Goal: Information Seeking & Learning: Learn about a topic

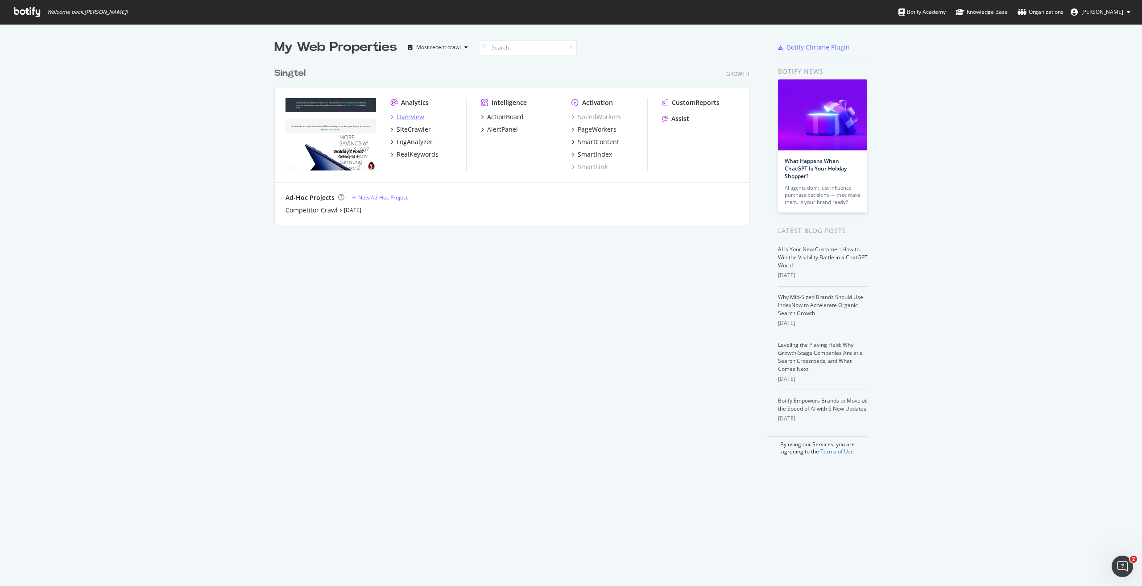
click at [410, 114] on div "Overview" at bounding box center [411, 116] width 28 height 9
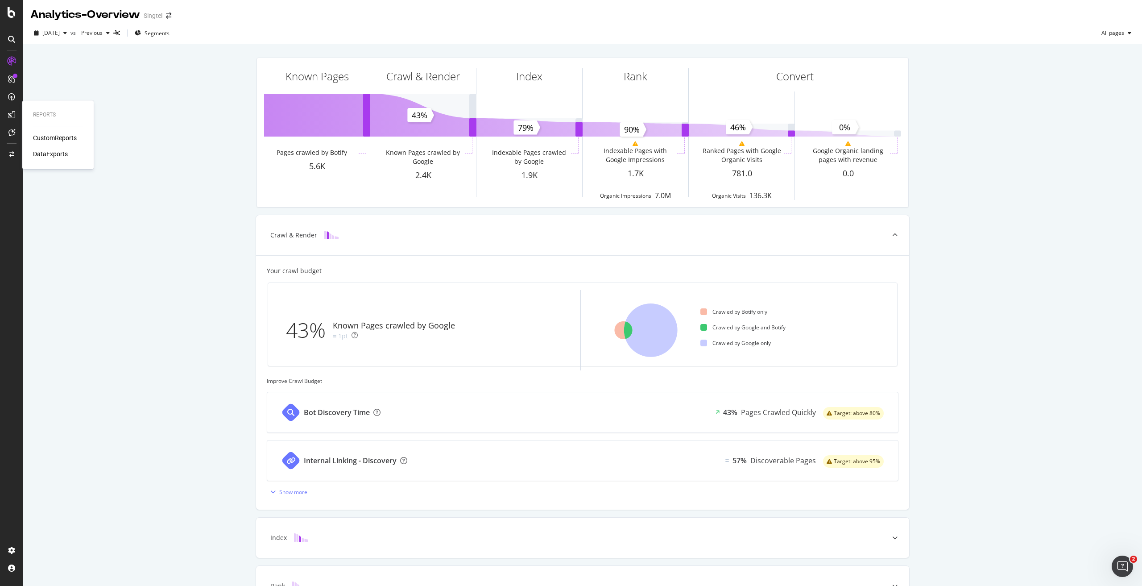
click at [39, 137] on div "CustomReports" at bounding box center [55, 137] width 44 height 9
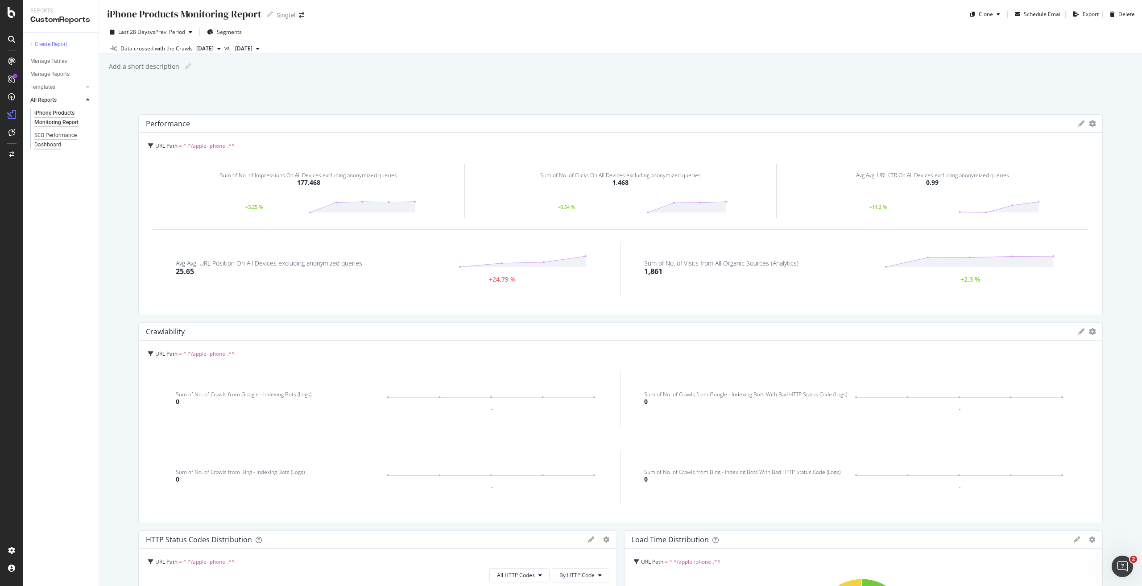
click at [47, 144] on div "SEO Performance Dashboard" at bounding box center [59, 140] width 51 height 19
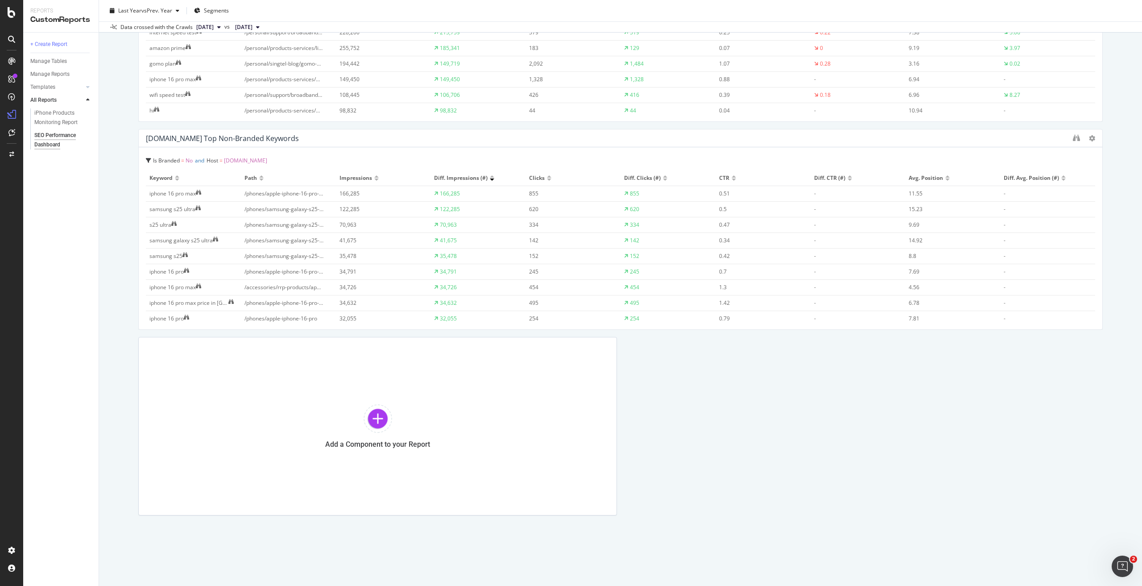
scroll to position [3168, 0]
click at [1073, 136] on icon "binoculars" at bounding box center [1076, 137] width 7 height 7
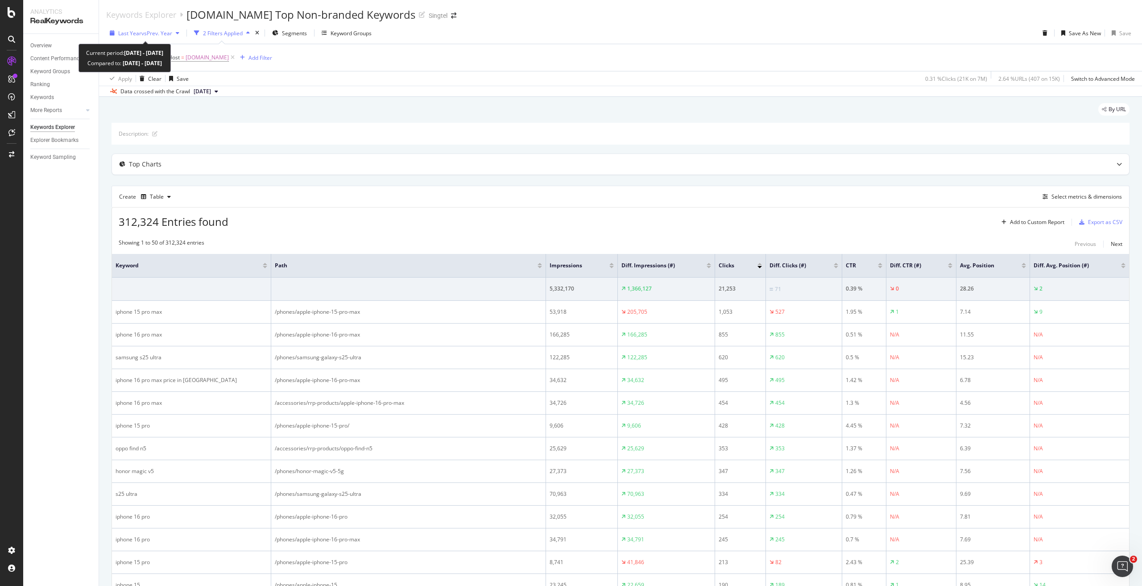
click at [163, 33] on span "vs Prev. Year" at bounding box center [156, 33] width 31 height 8
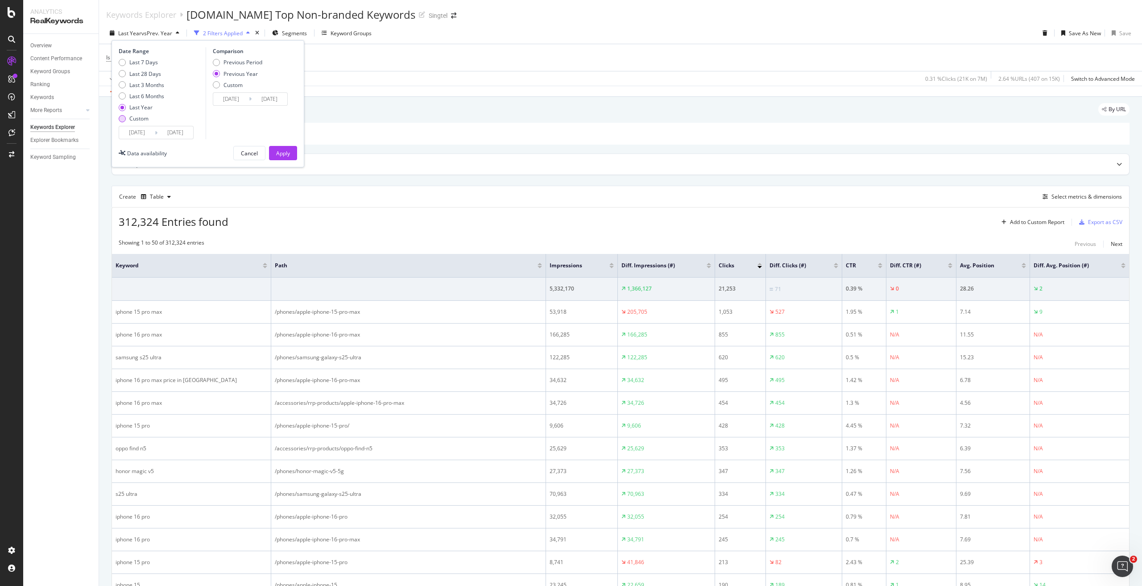
click at [137, 117] on div "Custom" at bounding box center [138, 119] width 19 height 8
type input "[DATE]"
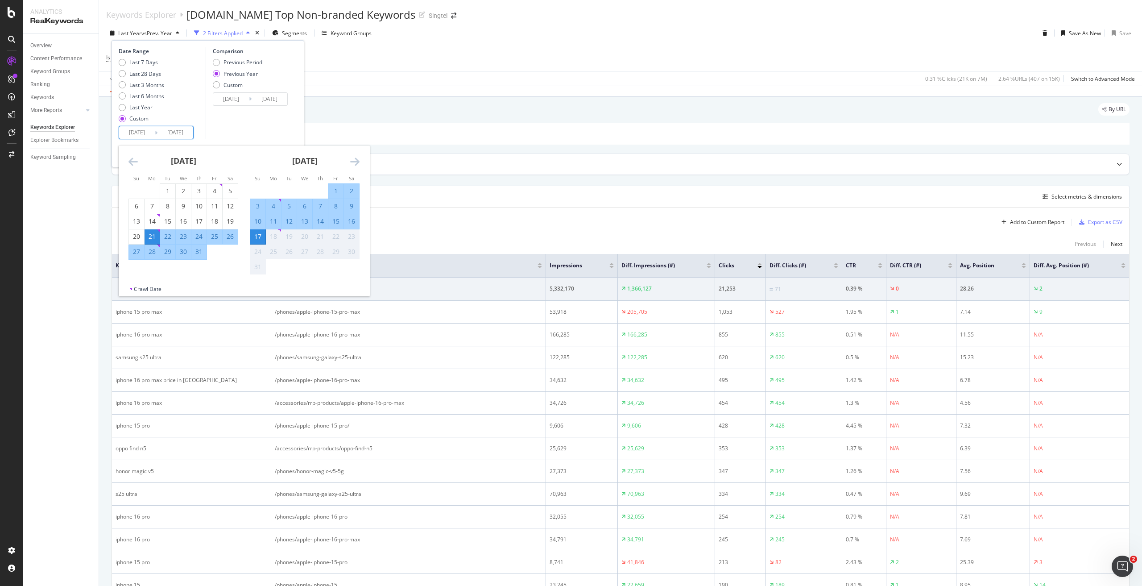
click at [140, 132] on input "[DATE]" at bounding box center [137, 132] width 36 height 12
click at [165, 190] on div "1" at bounding box center [167, 190] width 15 height 9
type input "[DATE]"
click at [200, 253] on div "31" at bounding box center [198, 251] width 15 height 9
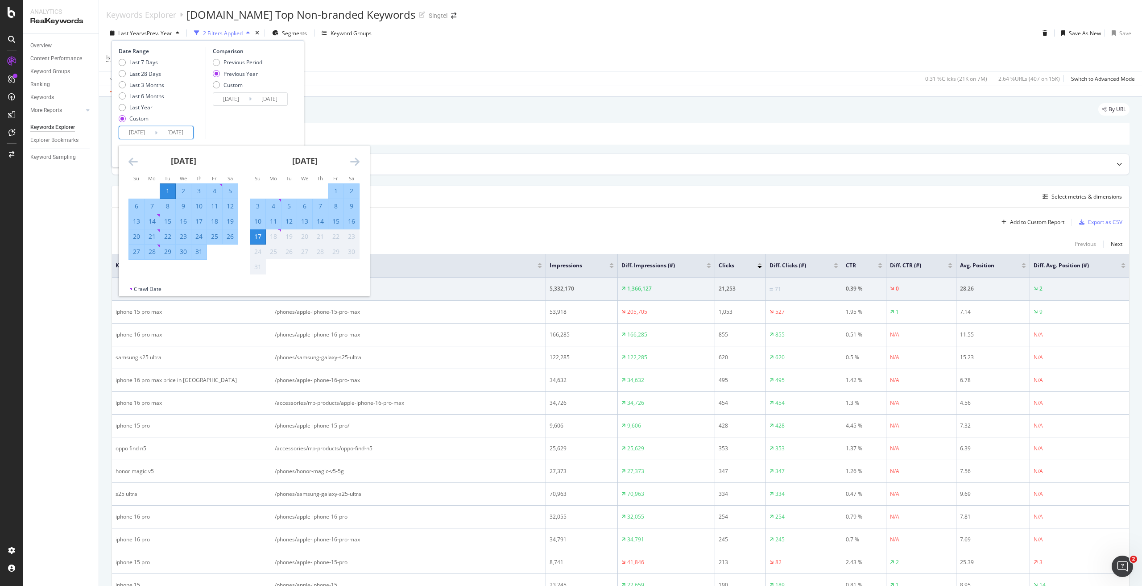
type input "[DATE]"
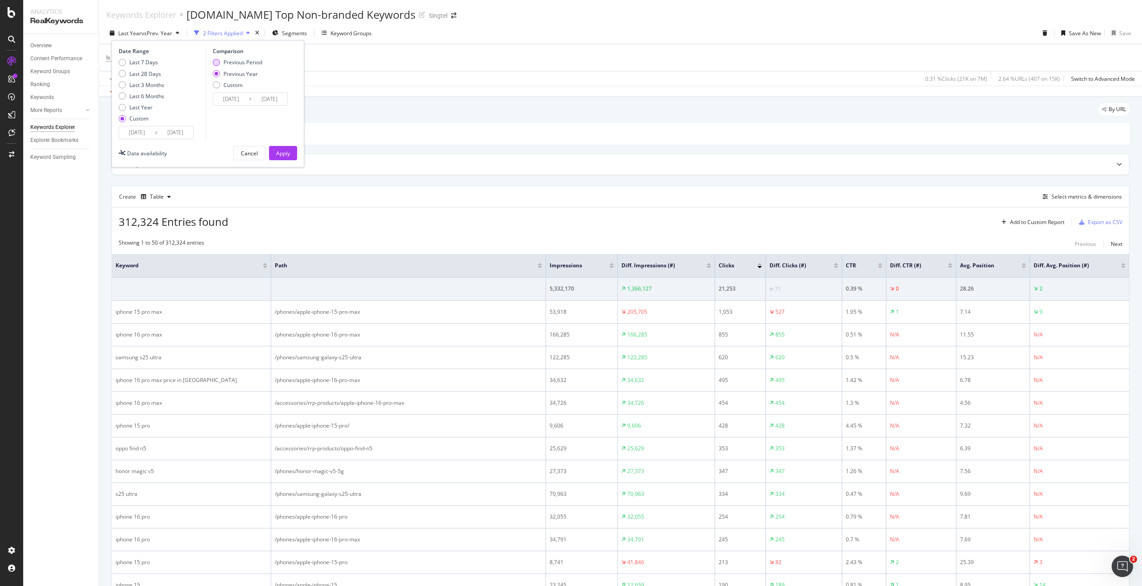
click at [238, 64] on div "Previous Period" at bounding box center [243, 62] width 39 height 8
type input "[DATE]"
click at [233, 97] on input "[DATE]" at bounding box center [231, 99] width 36 height 12
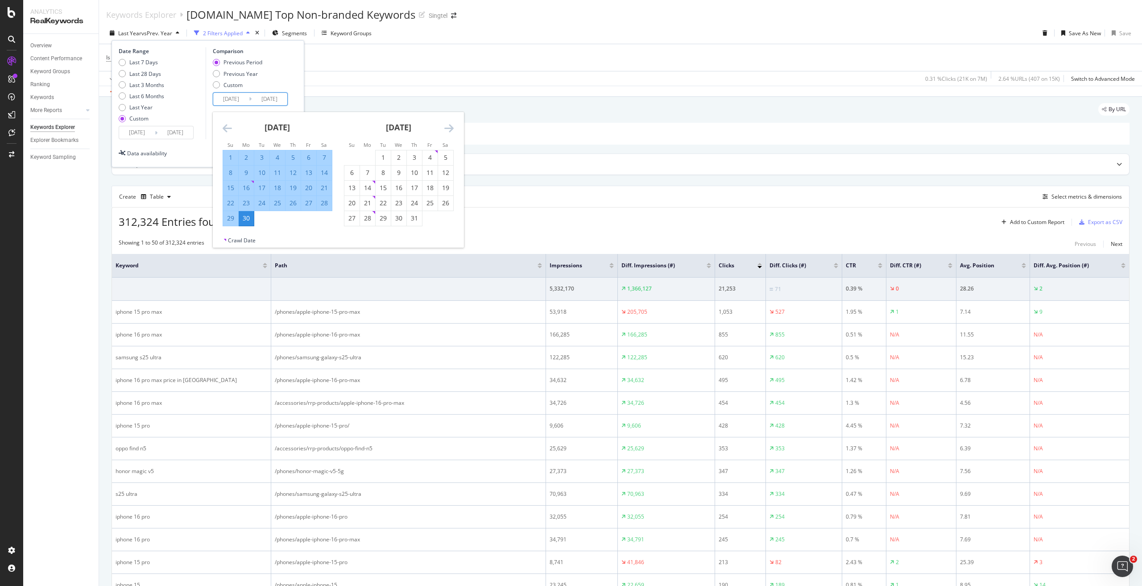
click at [227, 129] on icon "Move backward to switch to the previous month." at bounding box center [227, 128] width 9 height 11
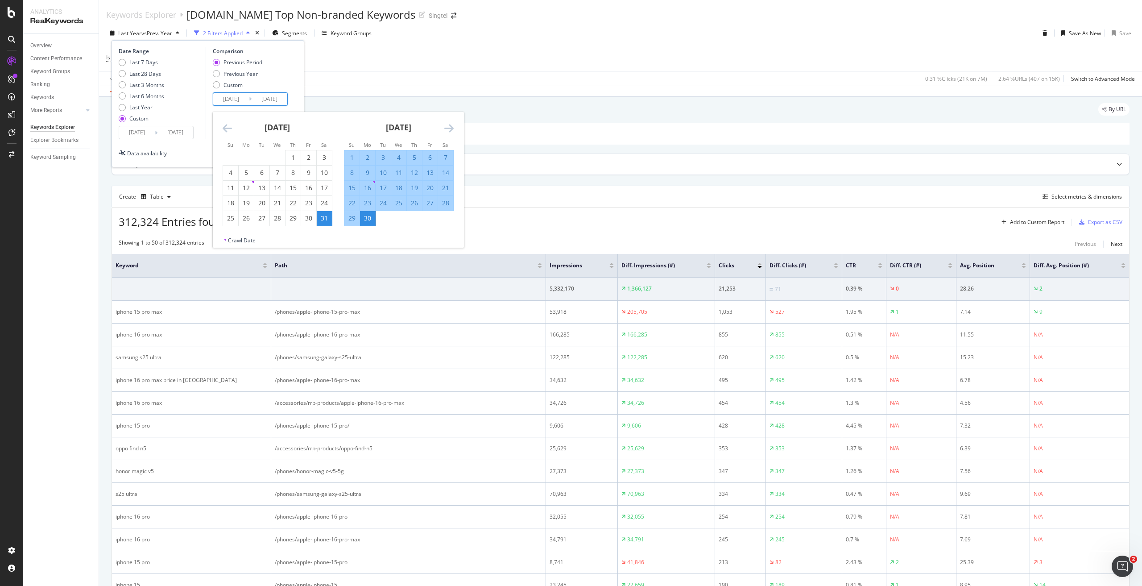
click at [352, 154] on div "1" at bounding box center [351, 157] width 15 height 9
type input "[DATE]"
click at [286, 66] on div "Previous Period Previous Year Custom" at bounding box center [252, 74] width 78 height 33
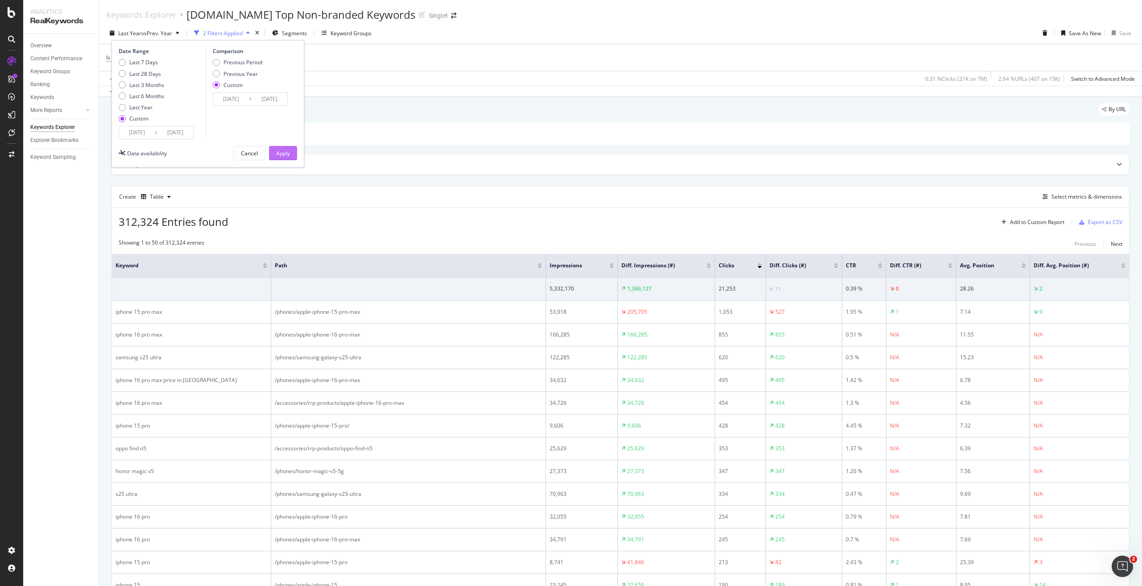
click at [287, 154] on div "Apply" at bounding box center [283, 153] width 14 height 8
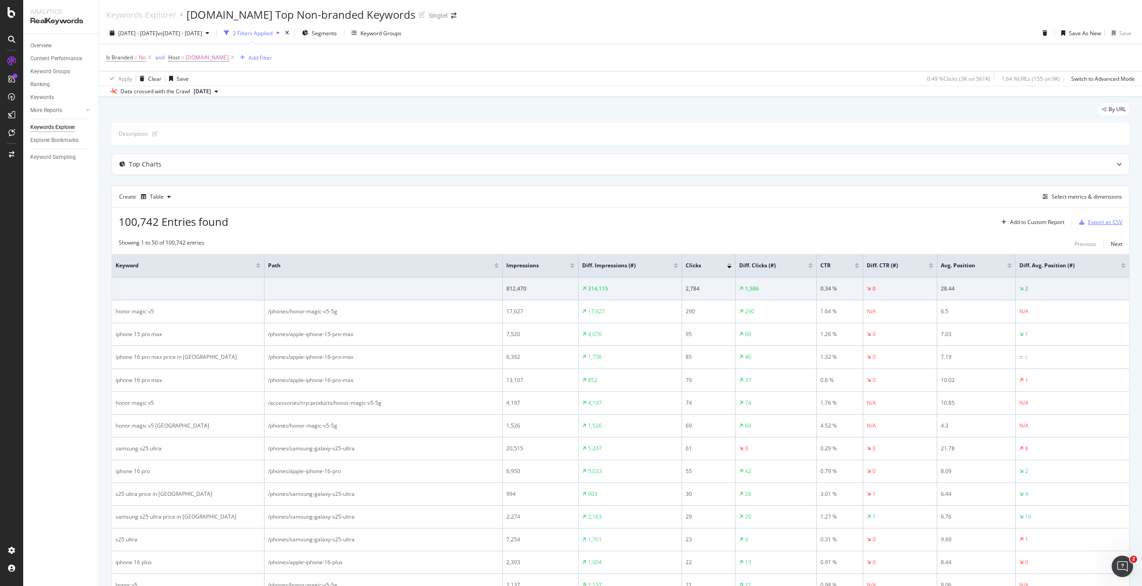
click at [1099, 228] on div "Export as CSV" at bounding box center [1099, 222] width 47 height 13
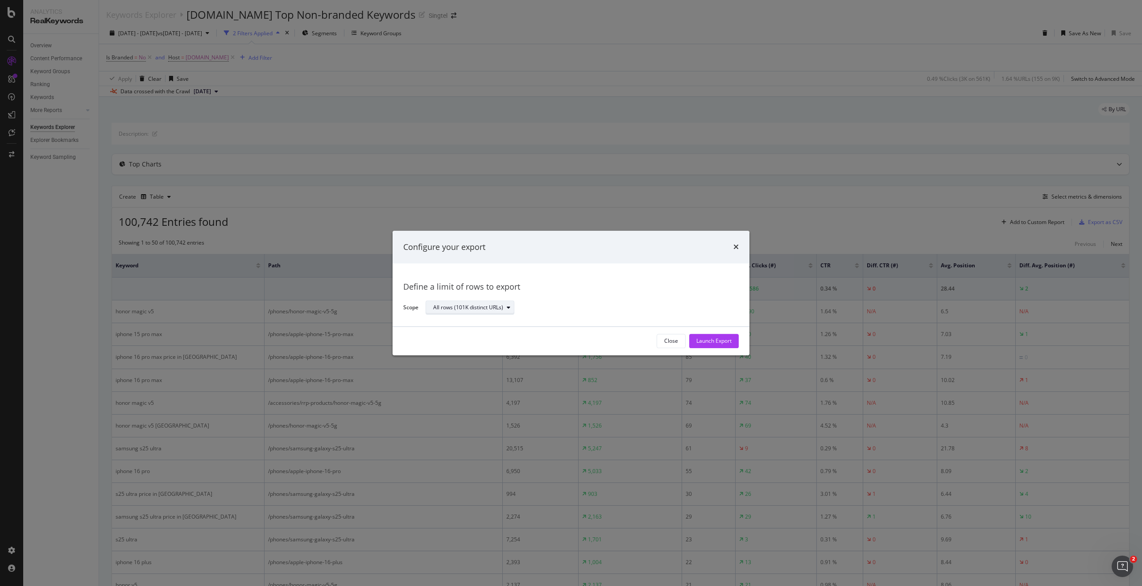
click at [492, 313] on div "All rows (101K distinct URLs)" at bounding box center [473, 308] width 81 height 12
click at [459, 341] on div "Define a limit" at bounding box center [453, 338] width 33 height 8
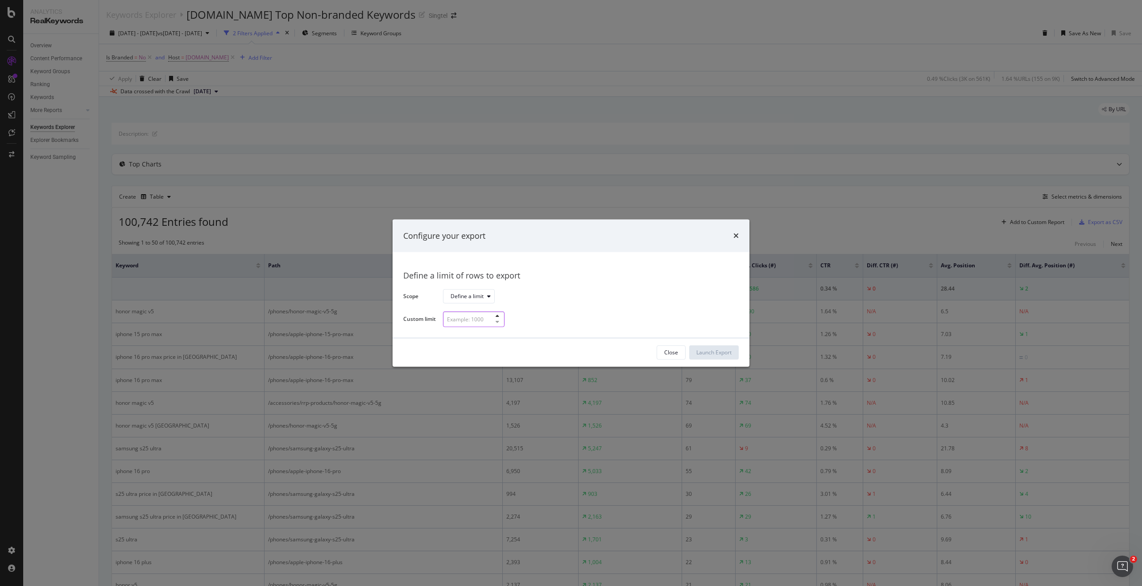
click at [459, 326] on input "modal" at bounding box center [474, 319] width 62 height 16
type input "1"
type input "80"
click at [709, 345] on button "Launch Export" at bounding box center [714, 352] width 50 height 14
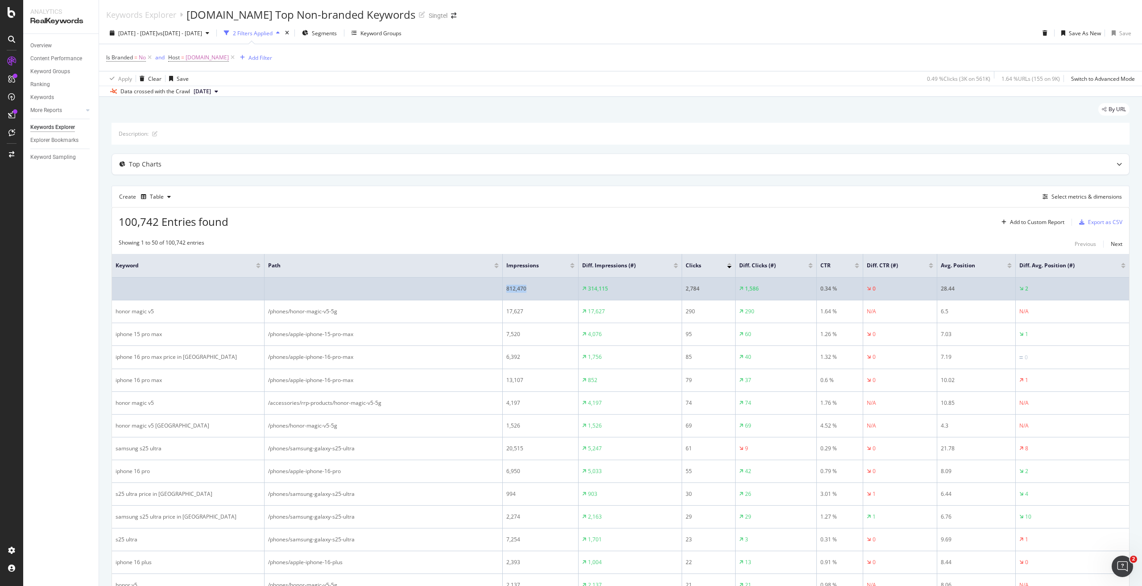
drag, startPoint x: 547, startPoint y: 290, endPoint x: 481, endPoint y: 284, distance: 67.2
click at [481, 284] on tr "812,470 314,115 2,784 1,586 0.34 % 0 28.44 2" at bounding box center [620, 289] width 1017 height 23
copy tr "812,470"
drag, startPoint x: 642, startPoint y: 285, endPoint x: 578, endPoint y: 286, distance: 63.8
click at [578, 286] on tr "812,470 314,115 2,784 1,586 0.34 % 0 28.44 2" at bounding box center [620, 289] width 1017 height 23
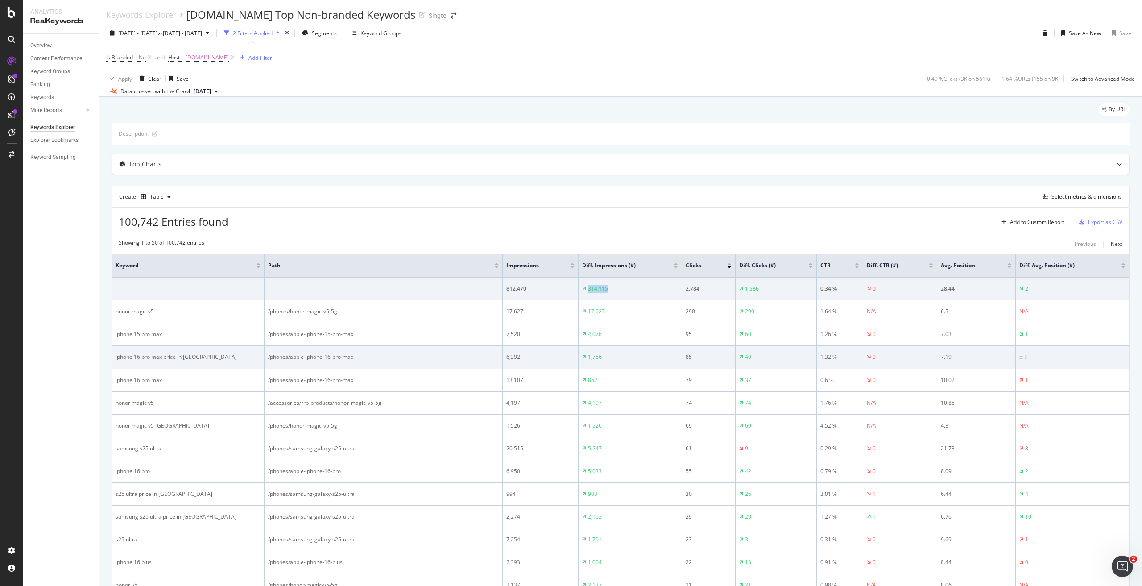
copy tr "314,115"
